Goal: Transaction & Acquisition: Obtain resource

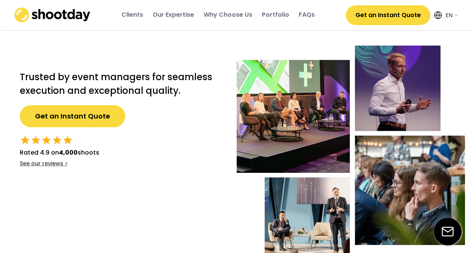
select select ""en""
click at [275, 17] on div "Portfolio" at bounding box center [275, 15] width 27 height 8
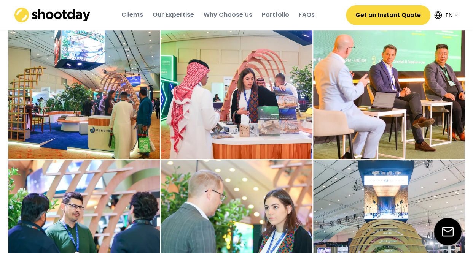
scroll to position [1723, 0]
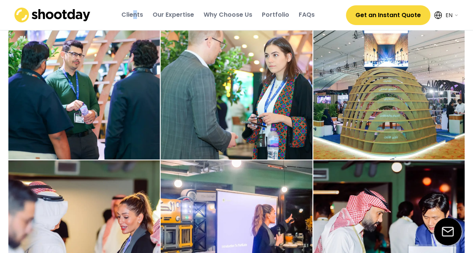
click at [138, 14] on div "Clients" at bounding box center [132, 15] width 22 height 8
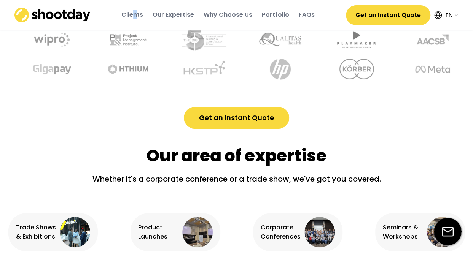
scroll to position [397, 0]
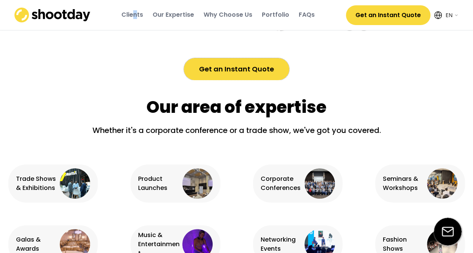
click at [269, 67] on button "Get an Instant Quote" at bounding box center [236, 69] width 105 height 22
